Goal: Task Accomplishment & Management: Complete application form

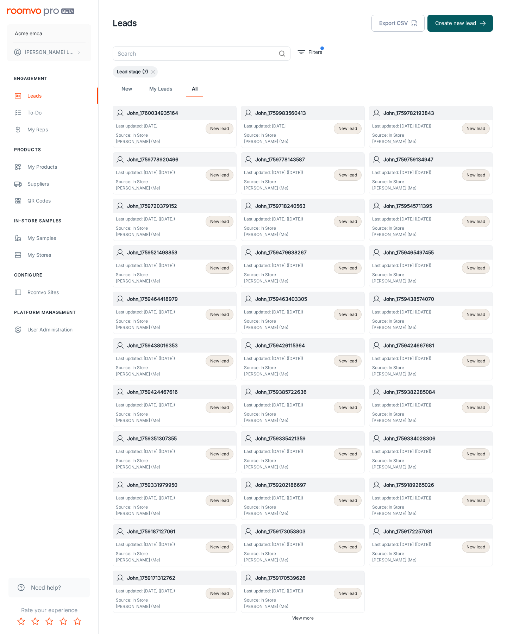
click at [460, 23] on button "Create new lead" at bounding box center [461, 23] width 66 height 17
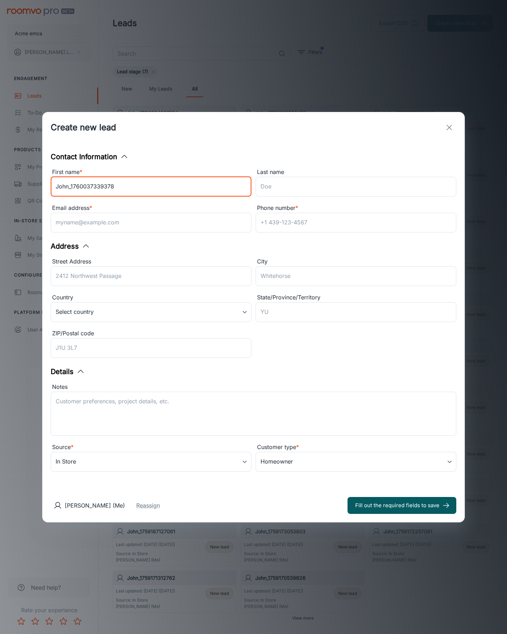
type input "John_1760037339378"
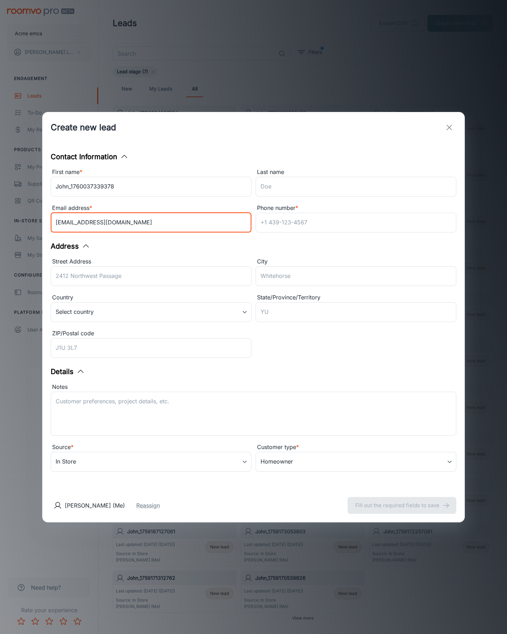
type input "[EMAIL_ADDRESS][DOMAIN_NAME]"
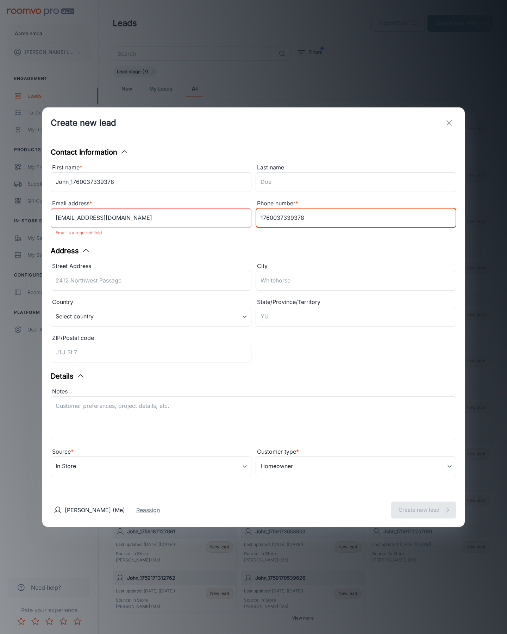
type input "1760037339378"
click at [424, 505] on button "Create new lead" at bounding box center [424, 510] width 66 height 17
